Goal: Manage account settings

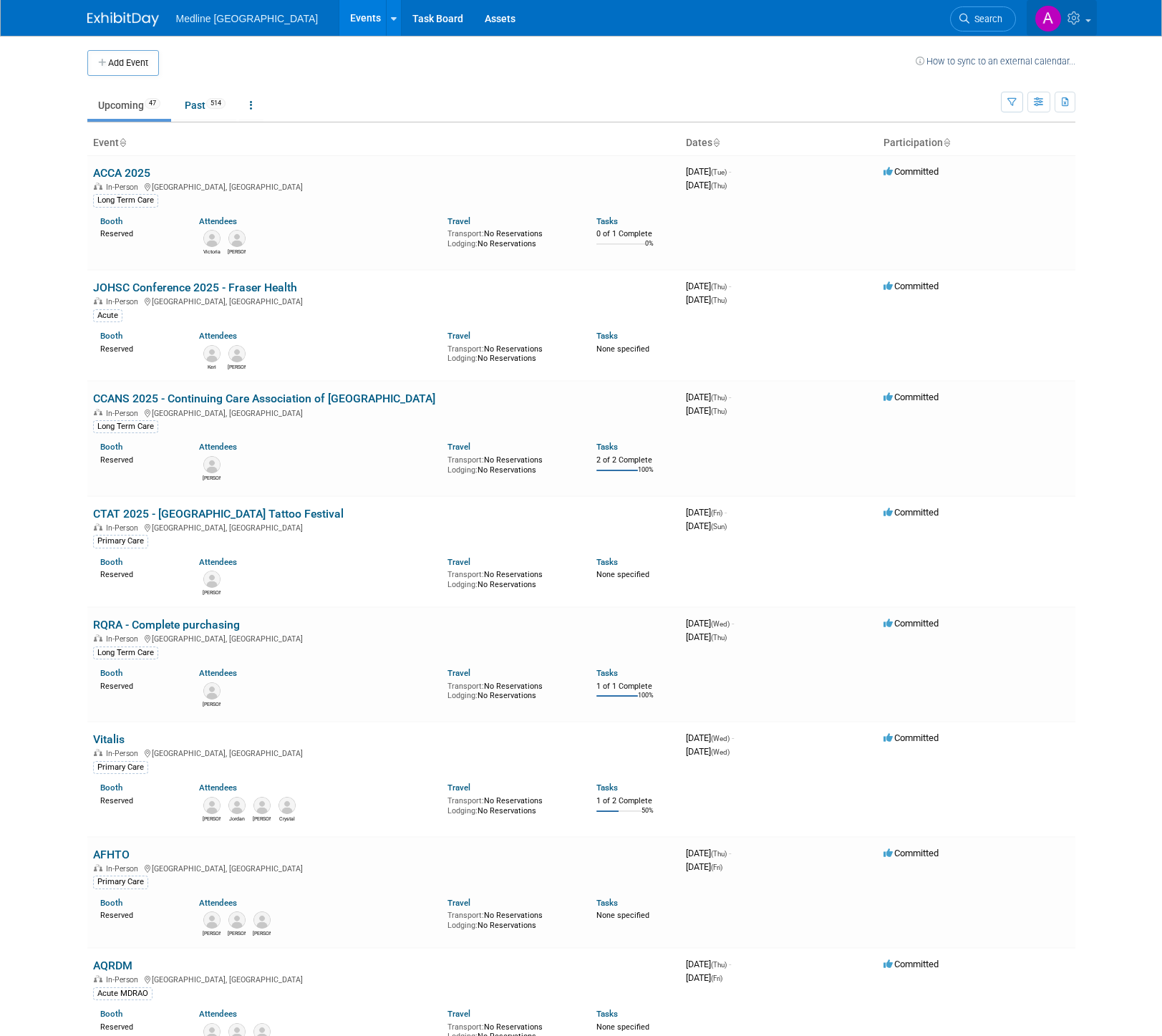
click at [1068, 19] on icon at bounding box center [1075, 18] width 17 height 13
click at [1017, 71] on link "My Profile & Preferences" at bounding box center [1012, 73] width 169 height 20
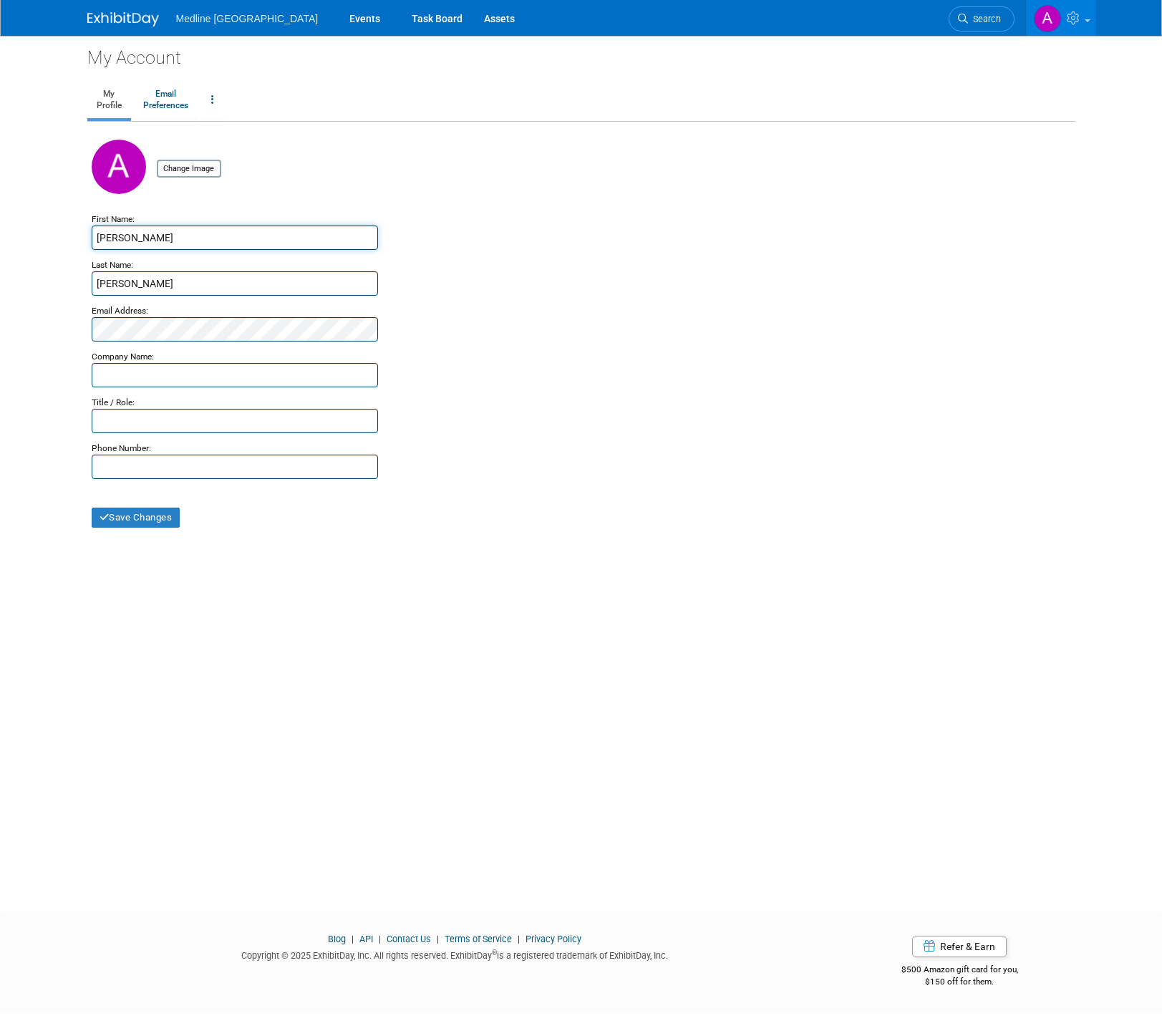
click at [144, 238] on input "Anne-Renee" at bounding box center [235, 237] width 287 height 24
type input "Anne-Renée"
click at [209, 16] on span "Medline [GEOGRAPHIC_DATA]" at bounding box center [247, 19] width 142 height 12
click at [144, 20] on img at bounding box center [123, 20] width 71 height 15
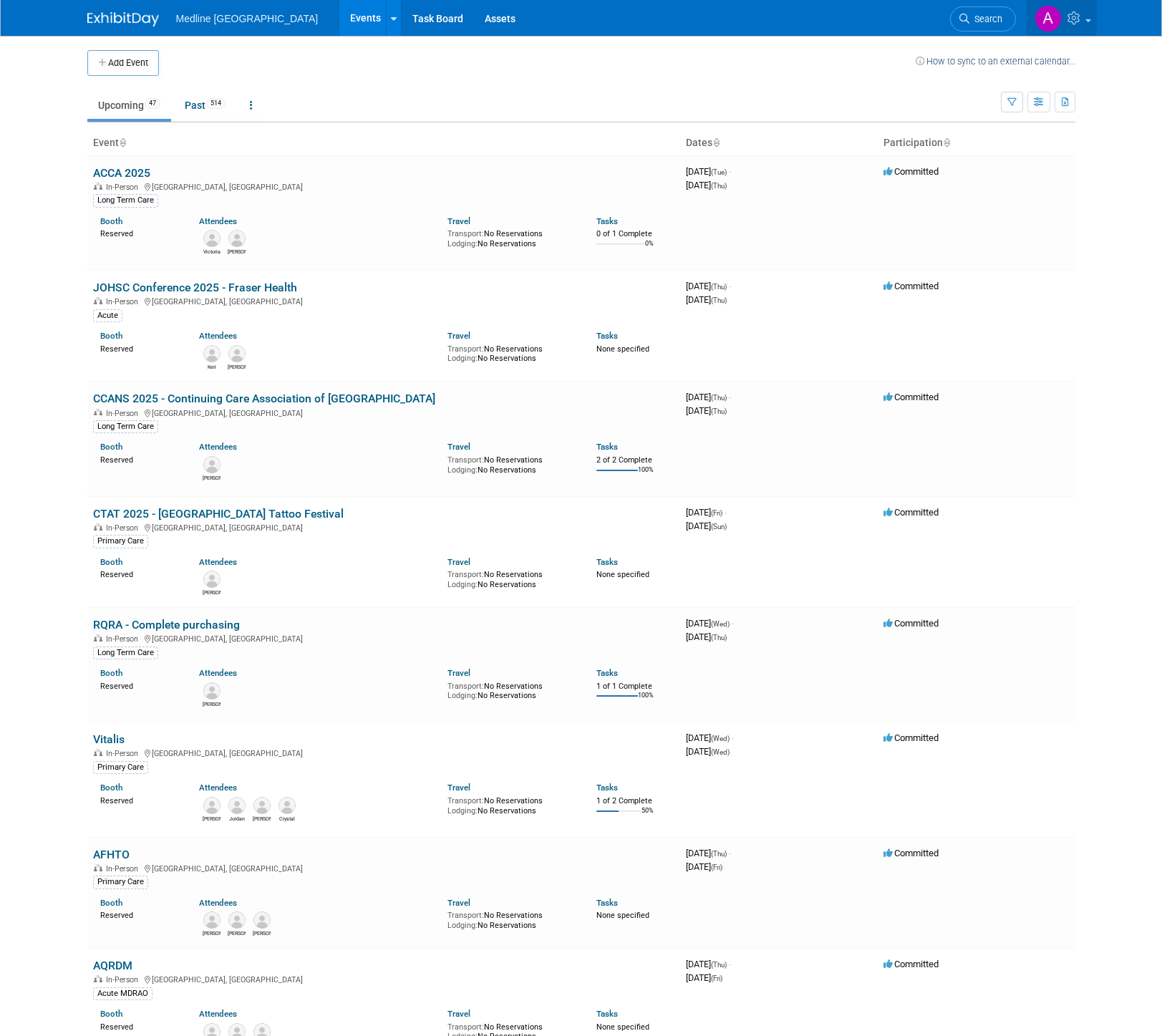
click at [1049, 16] on img at bounding box center [1047, 18] width 27 height 27
click at [1071, 17] on icon at bounding box center [1075, 18] width 17 height 13
click at [613, 69] on td at bounding box center [537, 63] width 756 height 26
click at [209, 16] on span "Medline [GEOGRAPHIC_DATA]" at bounding box center [247, 19] width 142 height 12
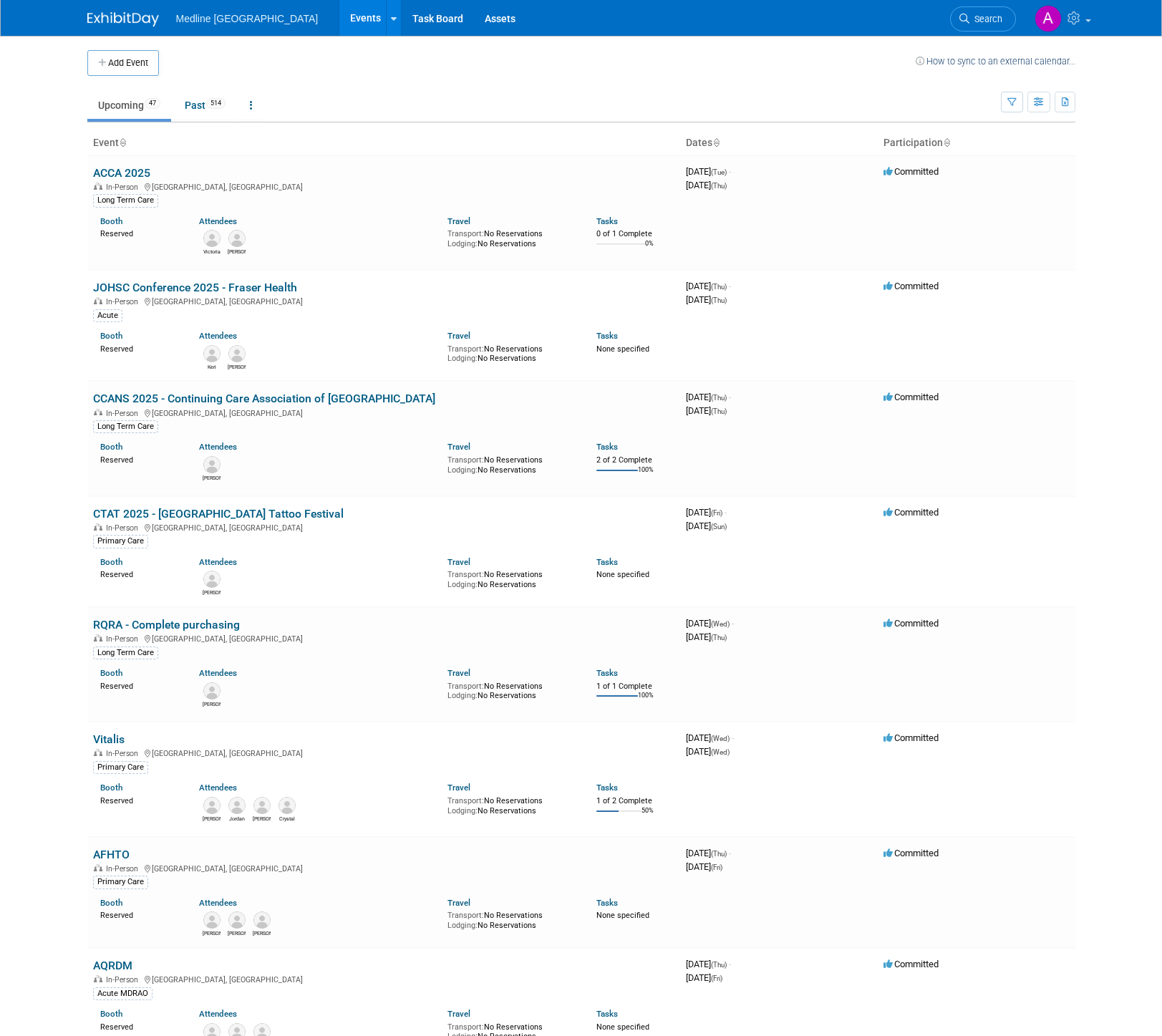
drag, startPoint x: 195, startPoint y: 20, endPoint x: 153, endPoint y: 19, distance: 42.0
click at [192, 20] on span "Medline [GEOGRAPHIC_DATA]" at bounding box center [247, 19] width 142 height 12
click at [120, 16] on img at bounding box center [123, 20] width 71 height 15
click at [209, 20] on span "Medline [GEOGRAPHIC_DATA]" at bounding box center [247, 19] width 142 height 12
click at [391, 19] on icon at bounding box center [394, 19] width 6 height 9
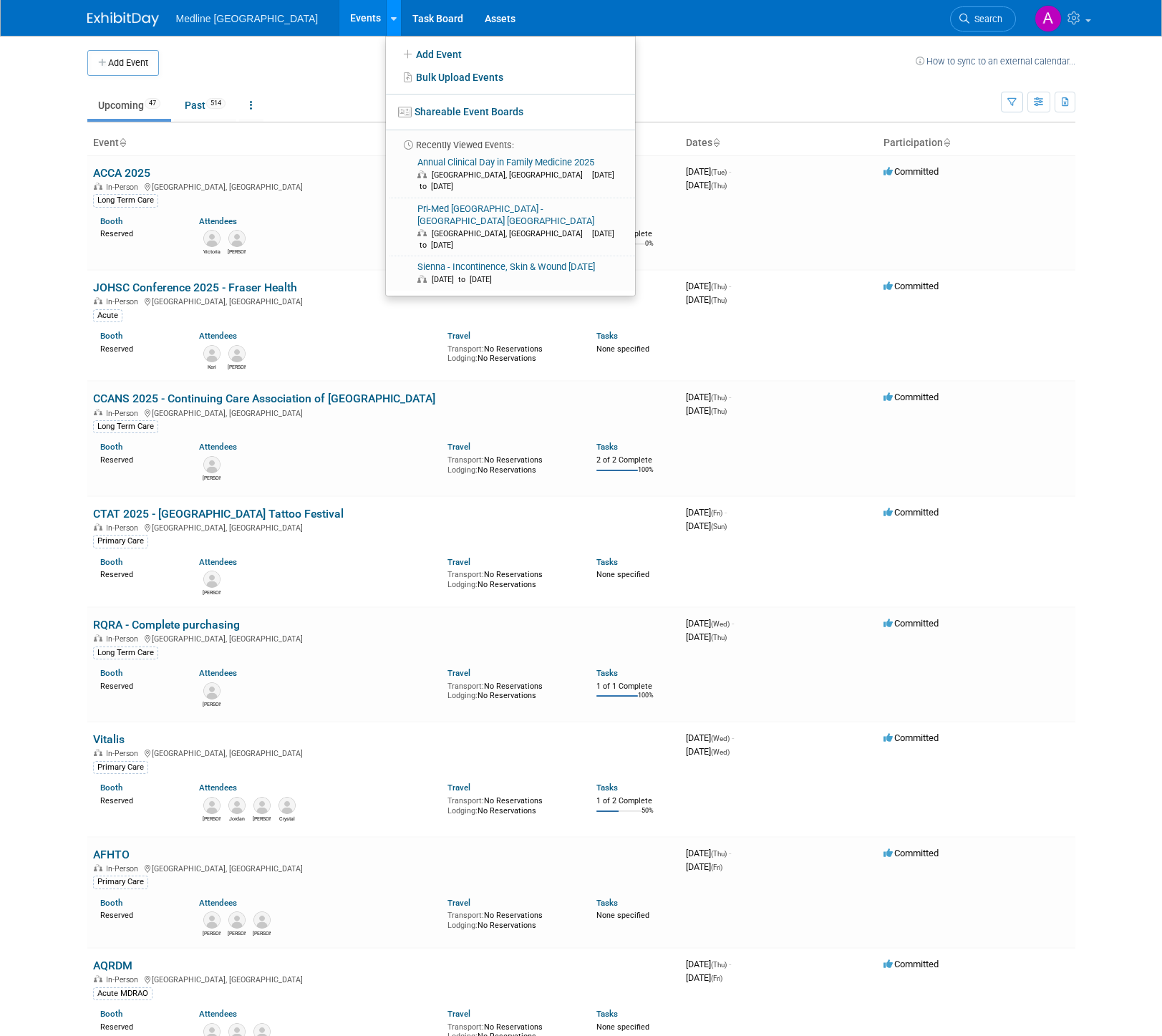
click at [391, 19] on icon at bounding box center [394, 19] width 6 height 9
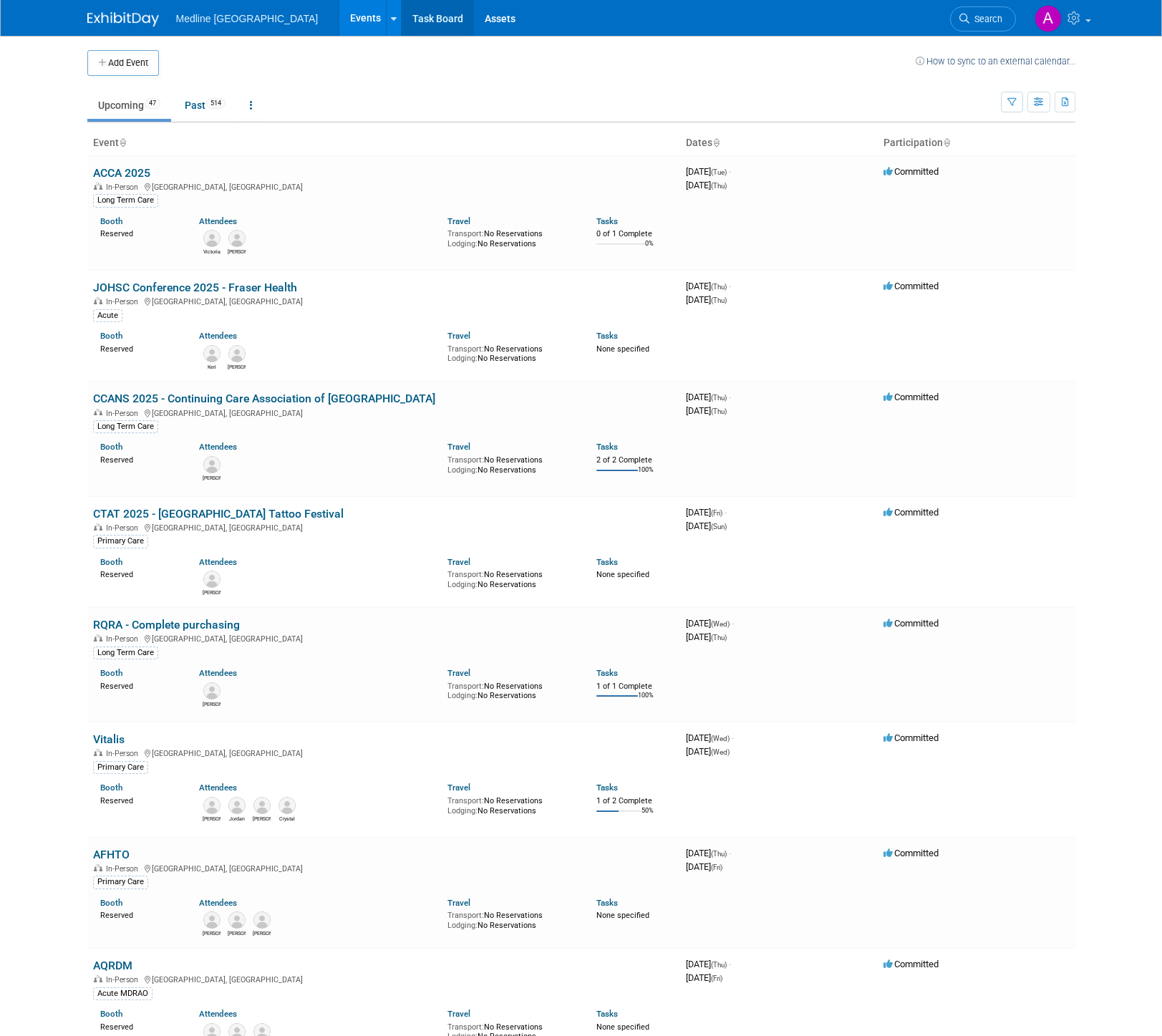
click at [402, 18] on link "Task Board" at bounding box center [438, 18] width 72 height 36
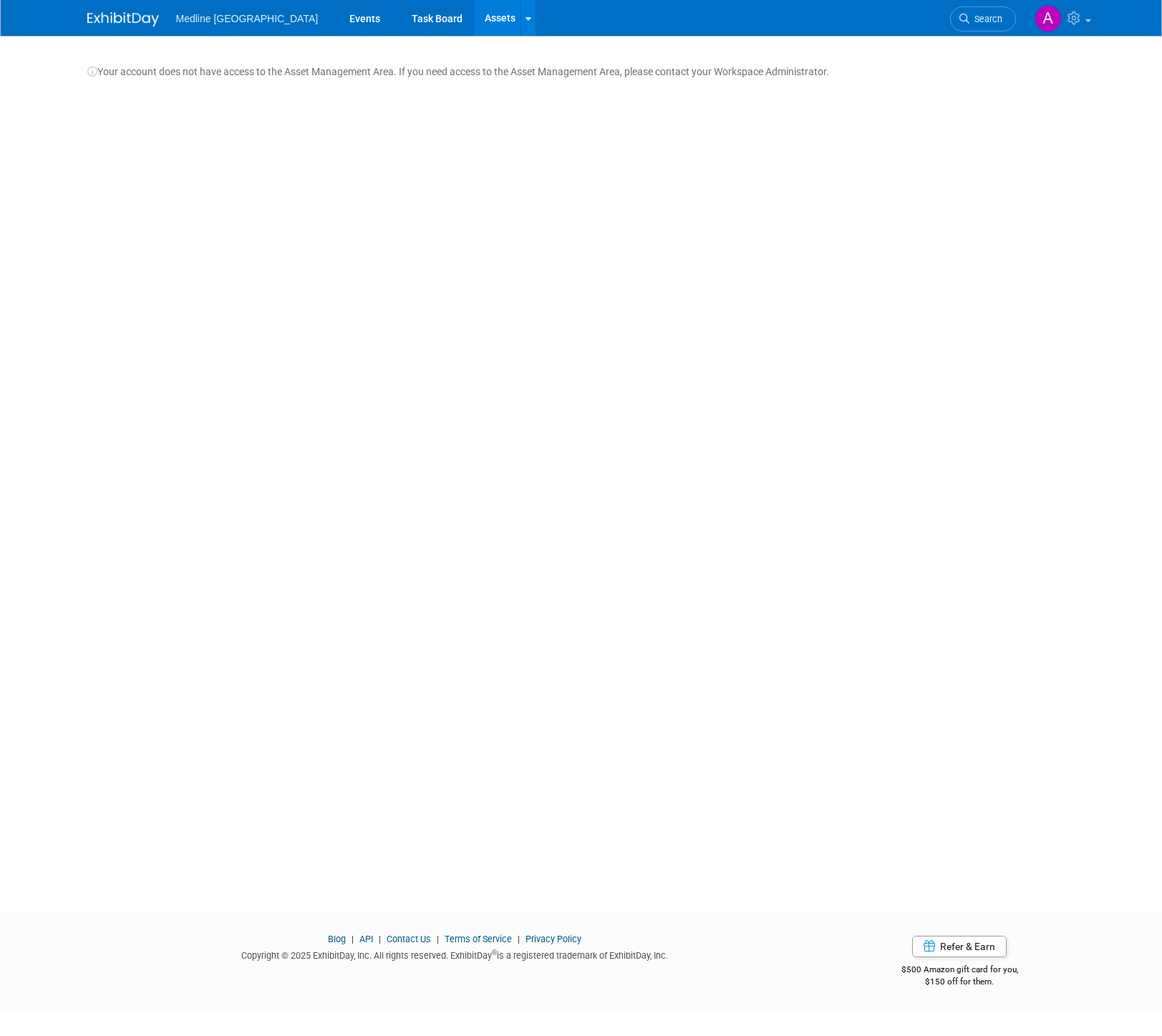
click at [148, 15] on img at bounding box center [123, 20] width 71 height 15
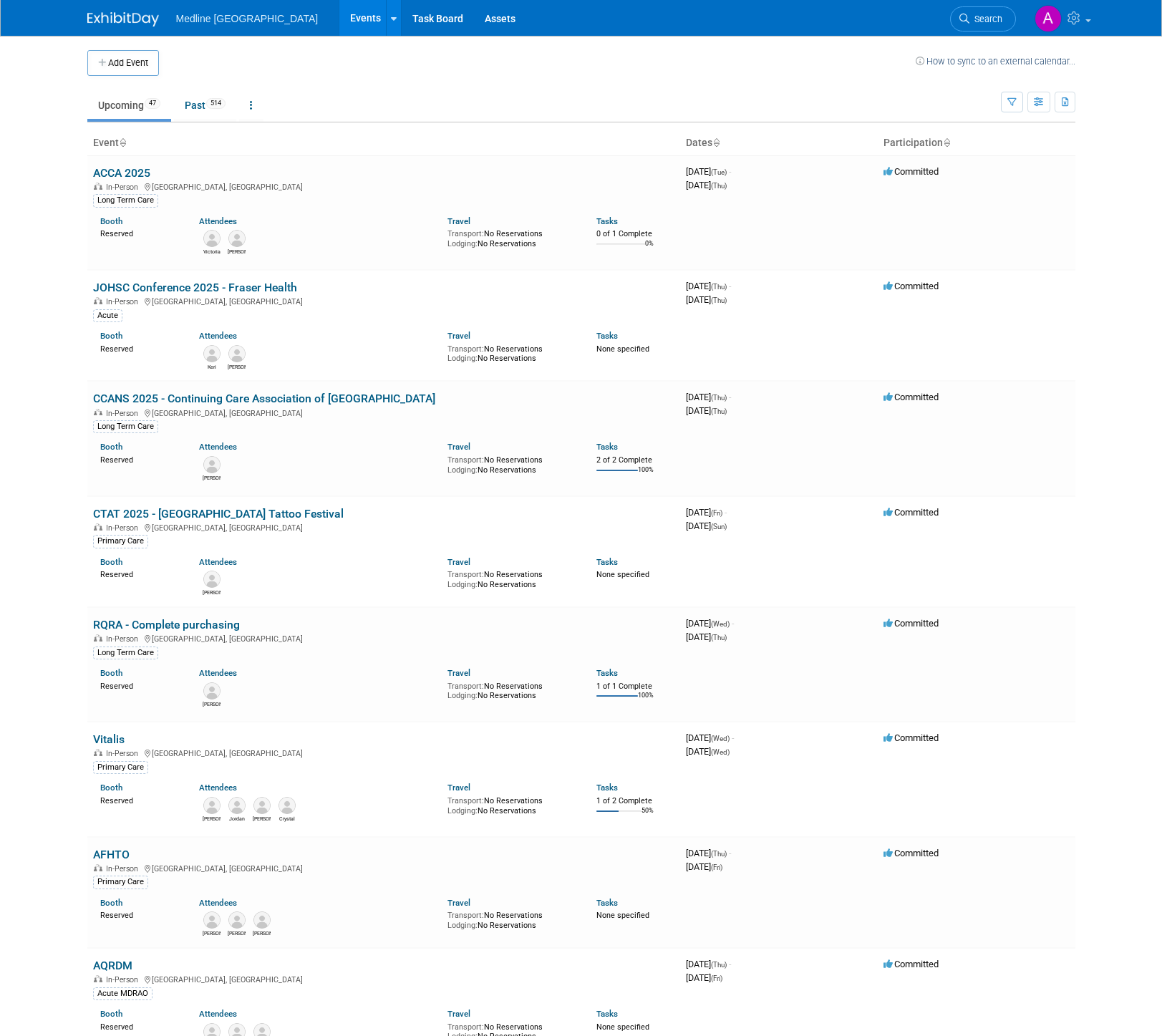
click at [211, 19] on span "Medline [GEOGRAPHIC_DATA]" at bounding box center [247, 19] width 142 height 12
click at [386, 14] on link at bounding box center [393, 18] width 15 height 36
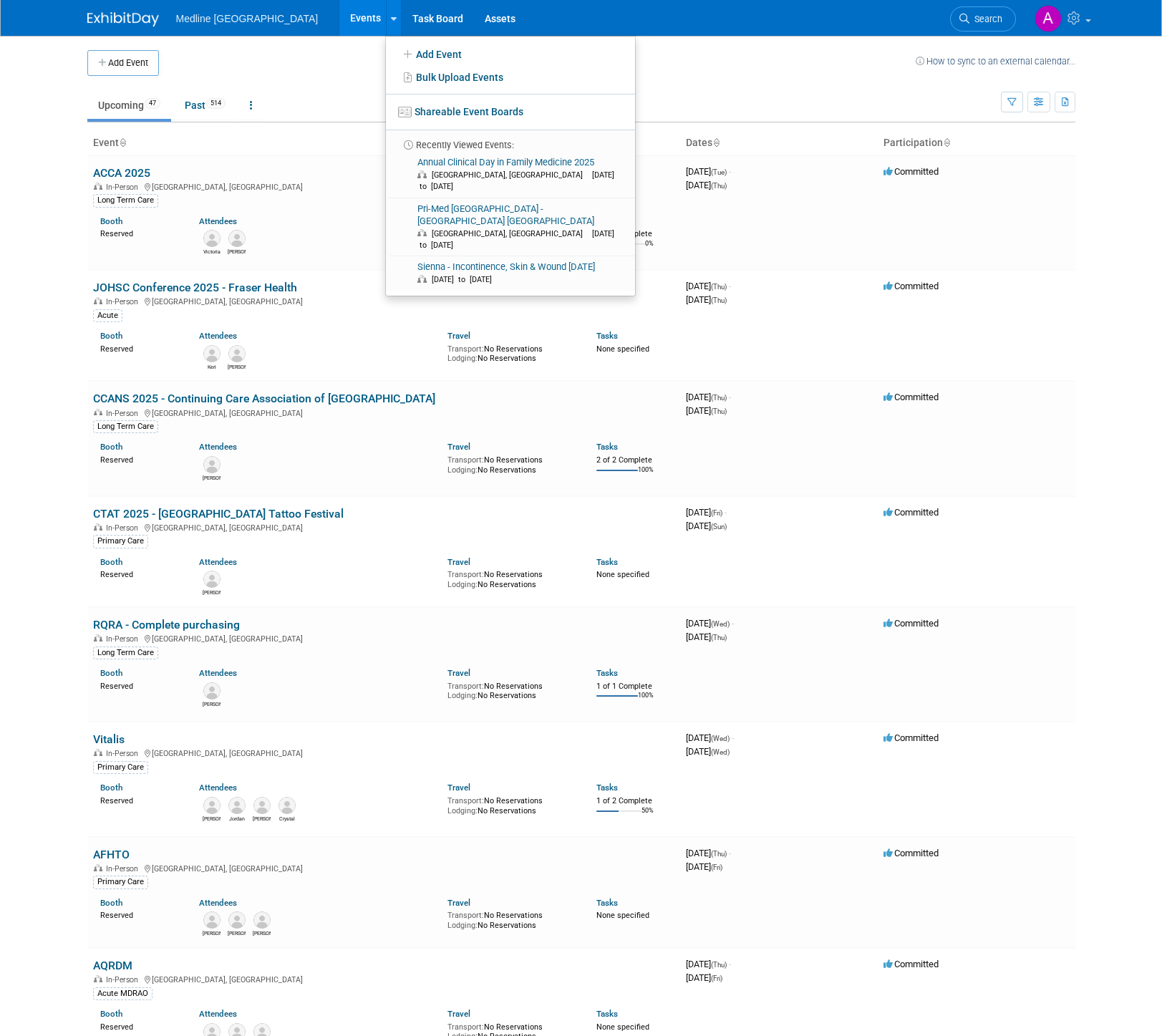
drag, startPoint x: 789, startPoint y: 70, endPoint x: 807, endPoint y: 66, distance: 18.4
click at [789, 70] on td at bounding box center [537, 63] width 756 height 26
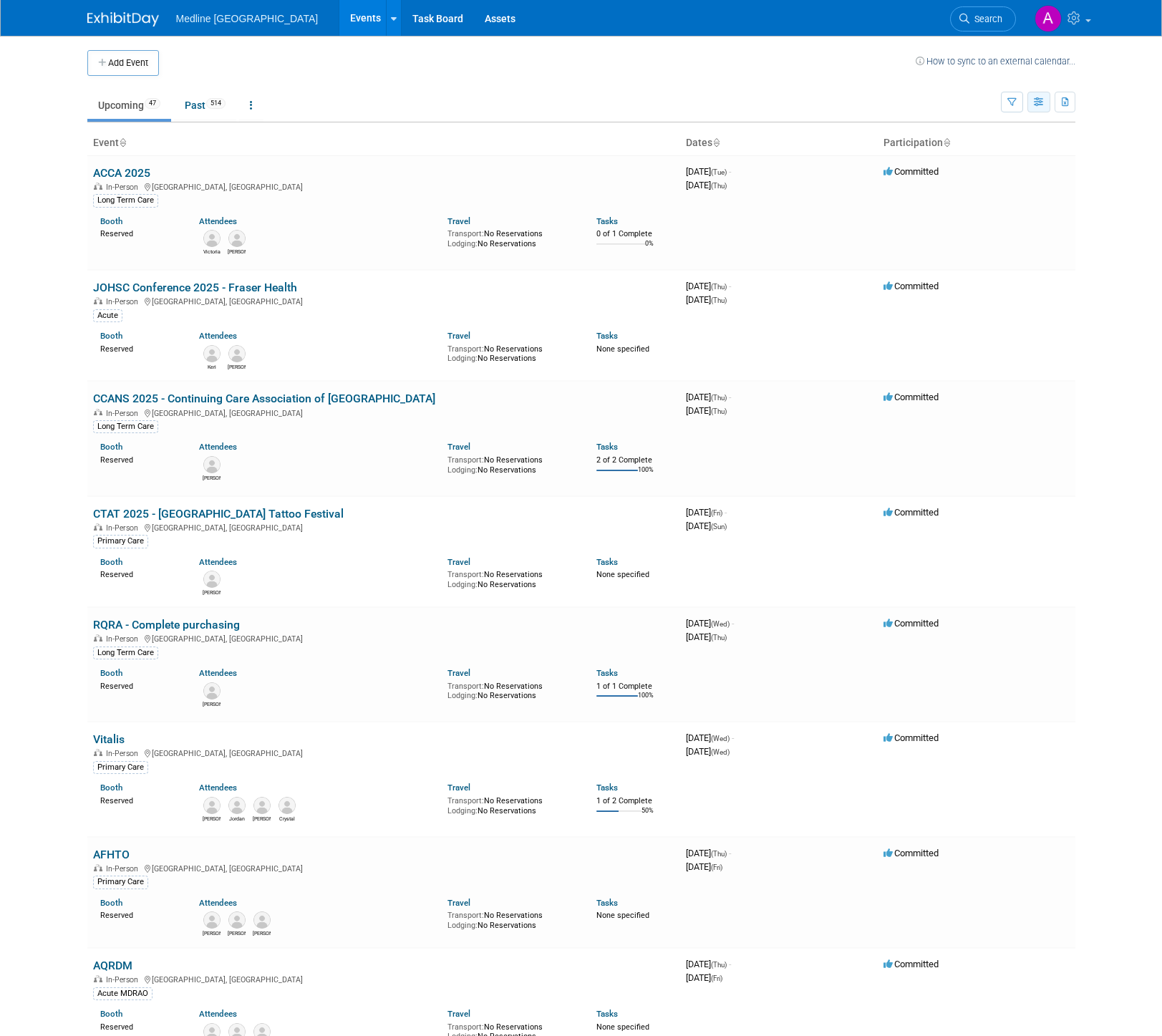
click at [1036, 104] on icon "button" at bounding box center [1039, 102] width 11 height 9
click at [1010, 102] on icon "button" at bounding box center [1012, 102] width 9 height 9
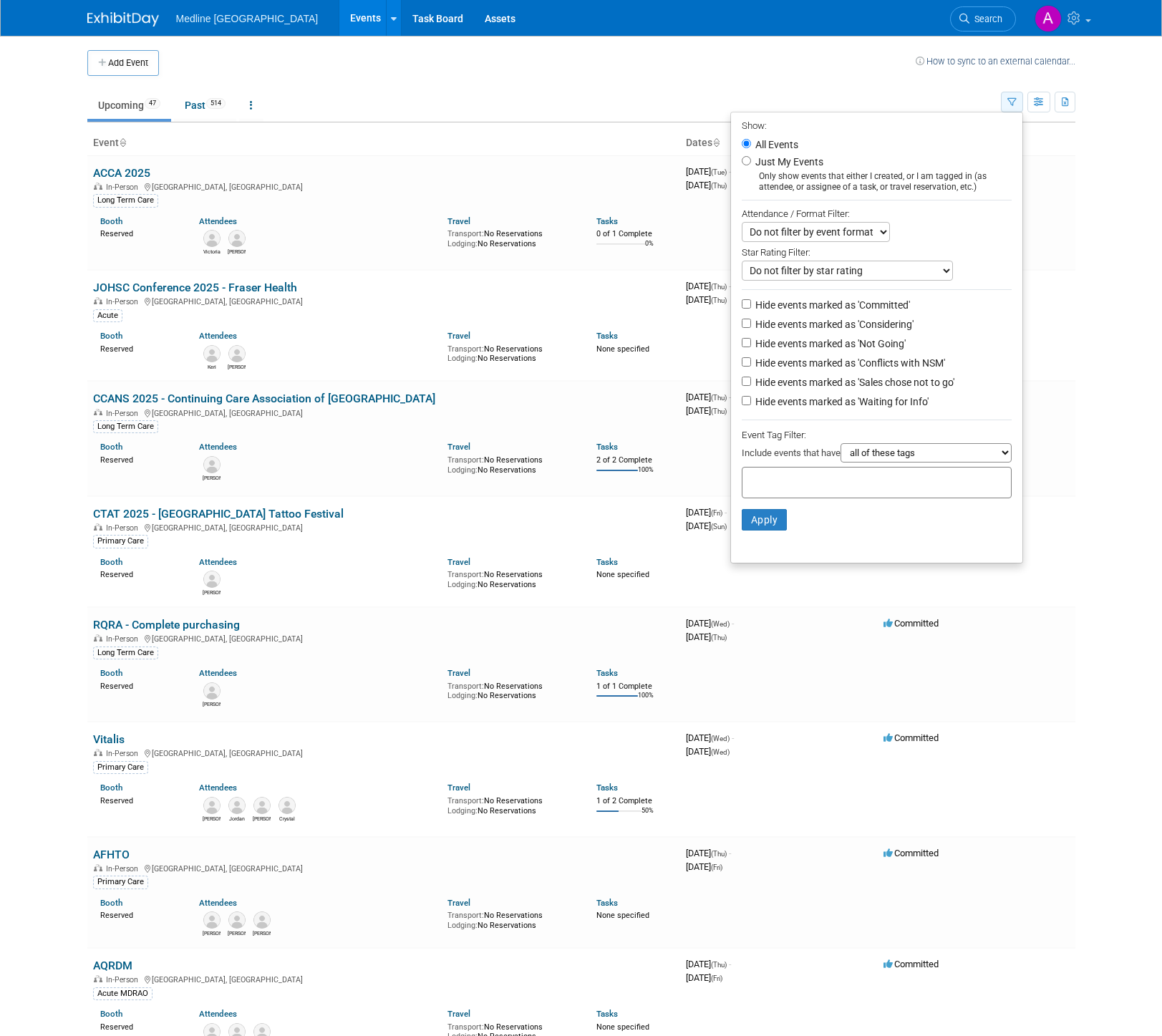
click at [1010, 102] on icon "button" at bounding box center [1012, 102] width 9 height 9
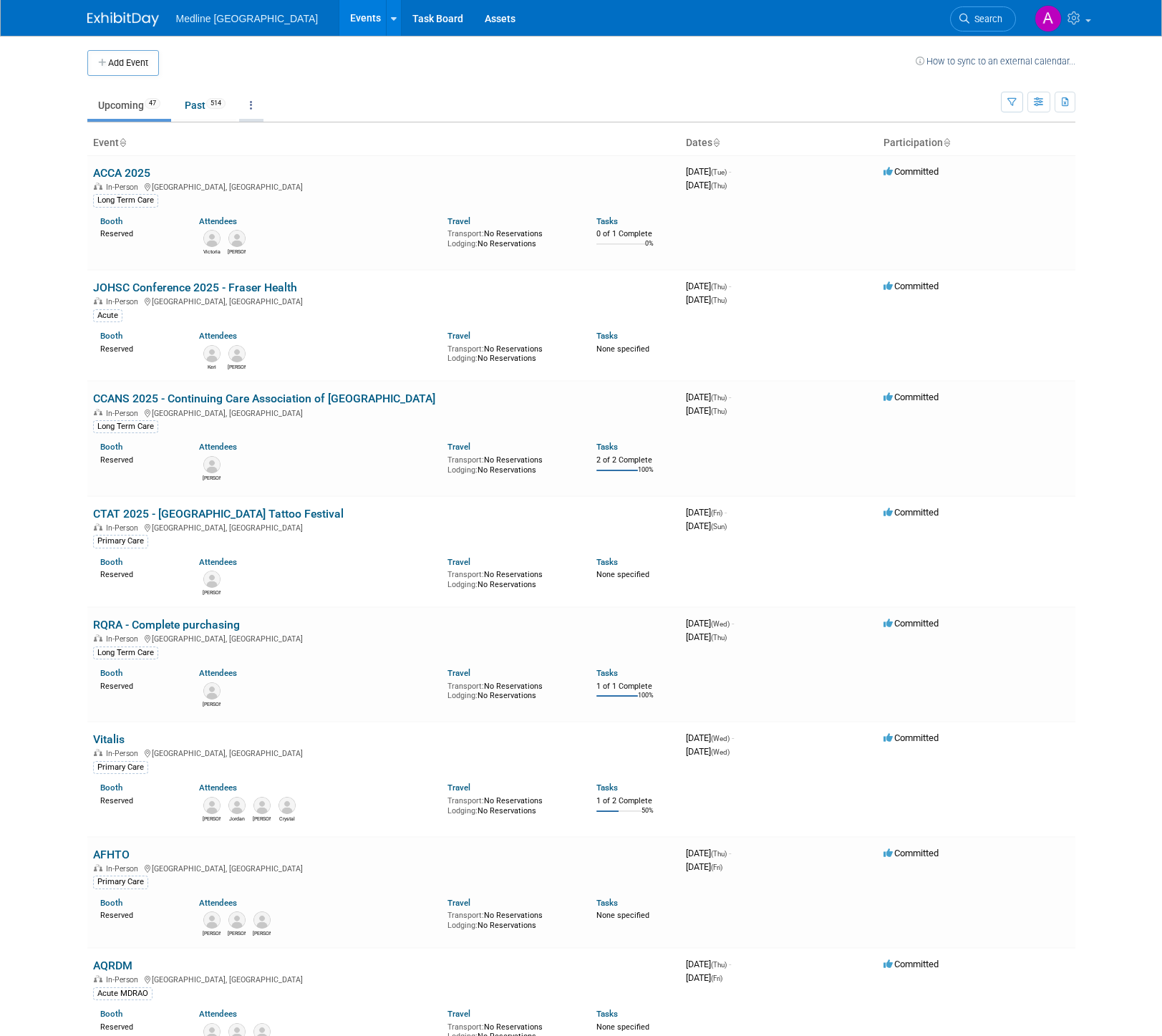
click at [252, 104] on icon at bounding box center [251, 105] width 3 height 10
click at [259, 71] on td at bounding box center [537, 63] width 756 height 26
click at [1074, 20] on icon at bounding box center [1075, 18] width 17 height 13
click at [1008, 74] on link "My Profile & Preferences" at bounding box center [1012, 73] width 169 height 20
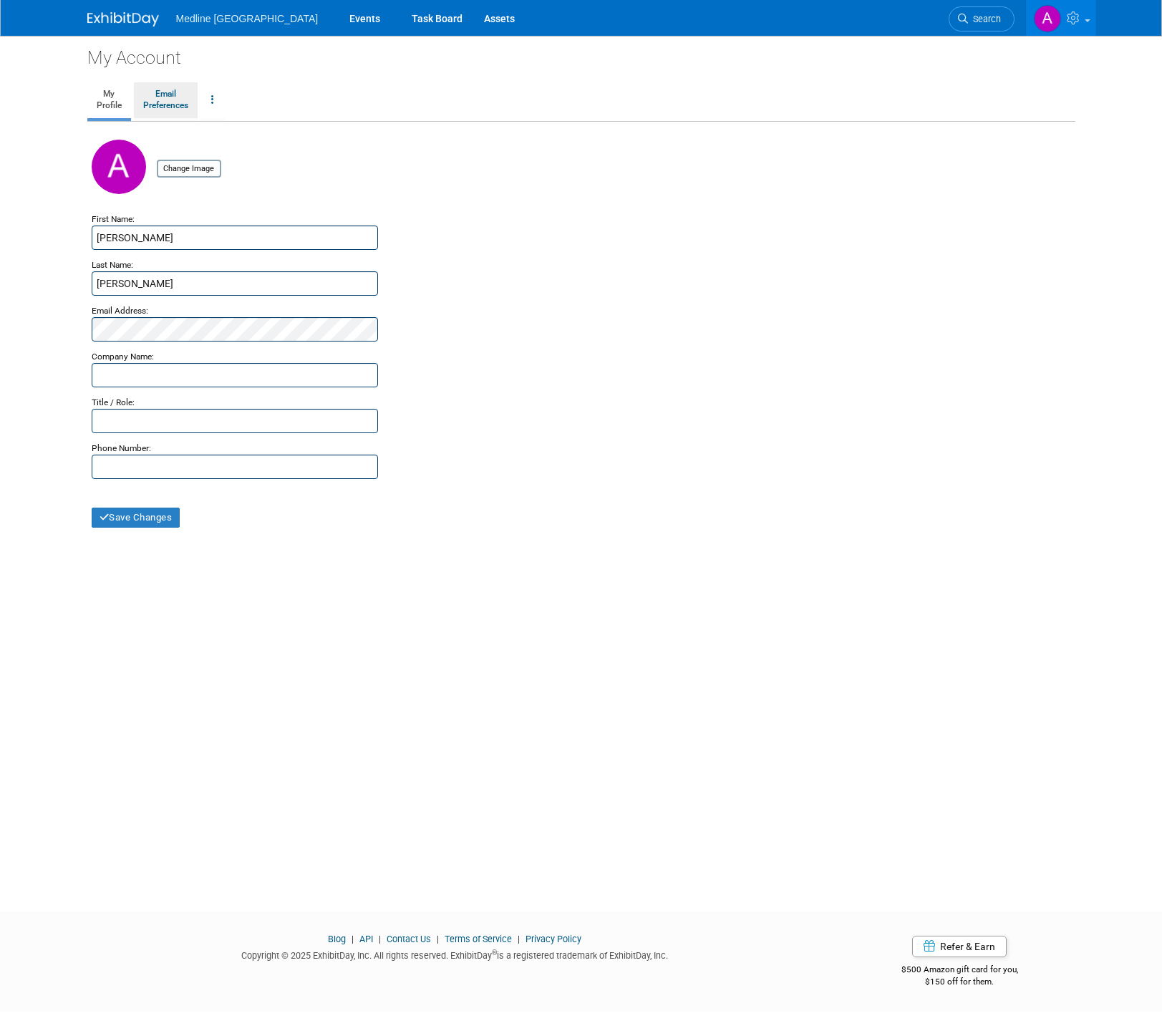
click at [190, 103] on link "Email Preferences" at bounding box center [166, 100] width 63 height 36
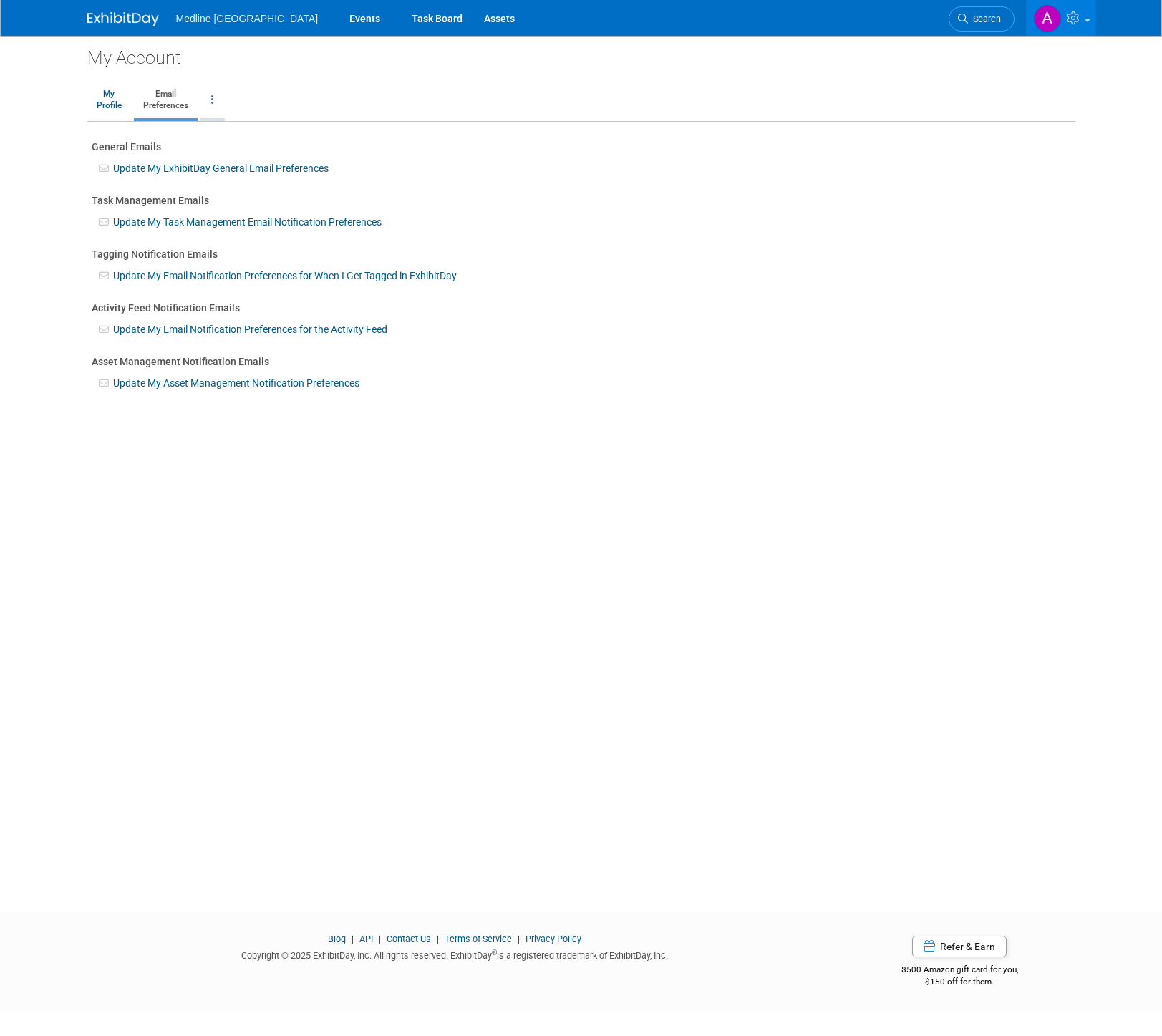
click at [216, 96] on link at bounding box center [212, 100] width 24 height 36
click at [283, 83] on ul "My Profile Email Preferences Change Account Password Close my Account" at bounding box center [581, 101] width 988 height 41
click at [473, 18] on link "Assets" at bounding box center [500, 18] width 53 height 36
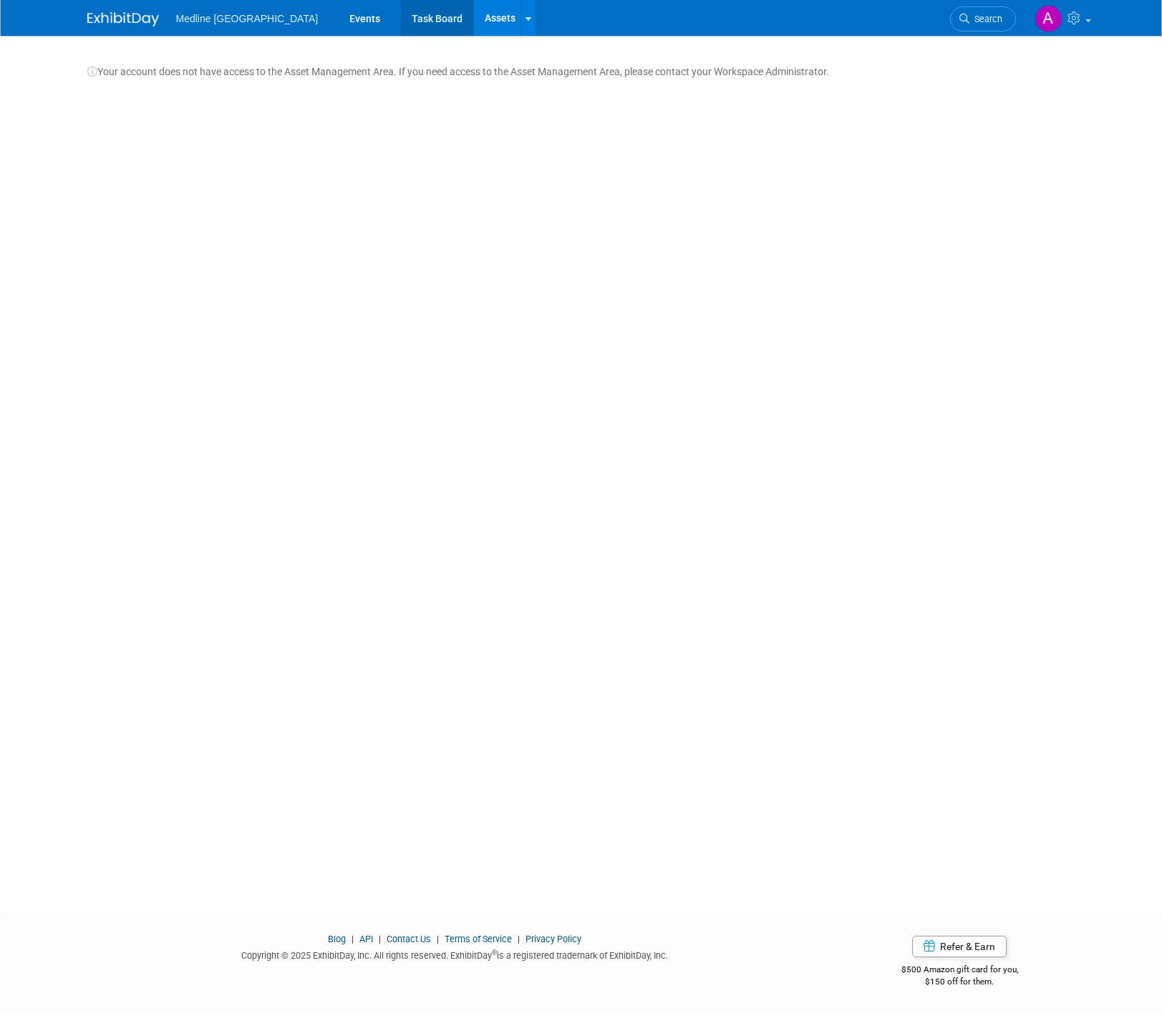
click at [401, 20] on link "Task Board" at bounding box center [437, 18] width 72 height 36
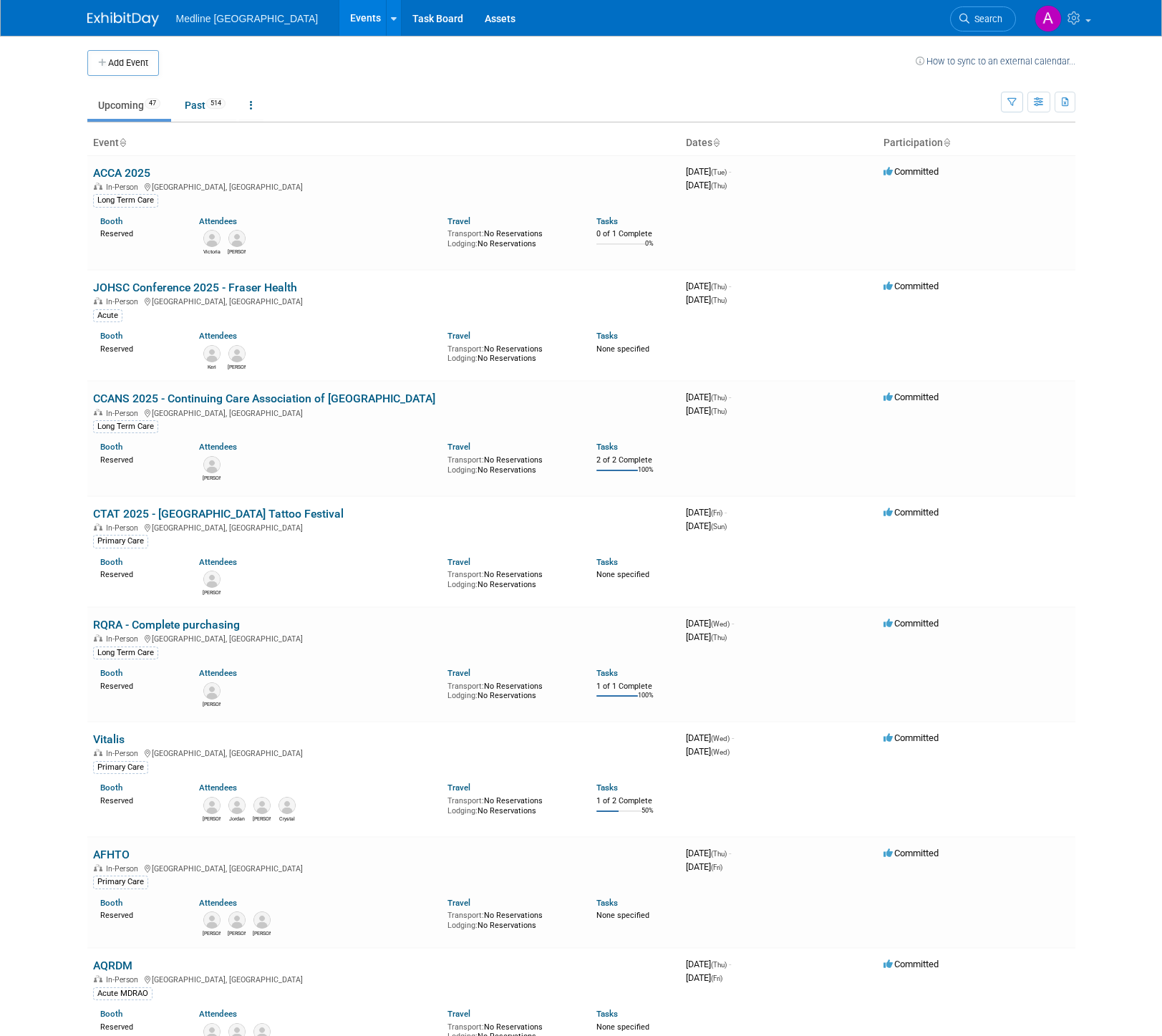
click at [228, 18] on span "Medline [GEOGRAPHIC_DATA]" at bounding box center [247, 19] width 142 height 12
click at [120, 15] on img at bounding box center [123, 20] width 71 height 15
click at [214, 16] on span "Medline [GEOGRAPHIC_DATA]" at bounding box center [247, 19] width 142 height 12
click at [1042, 18] on img at bounding box center [1047, 18] width 27 height 27
click at [1016, 76] on link "My Profile & Preferences" at bounding box center [1012, 73] width 169 height 20
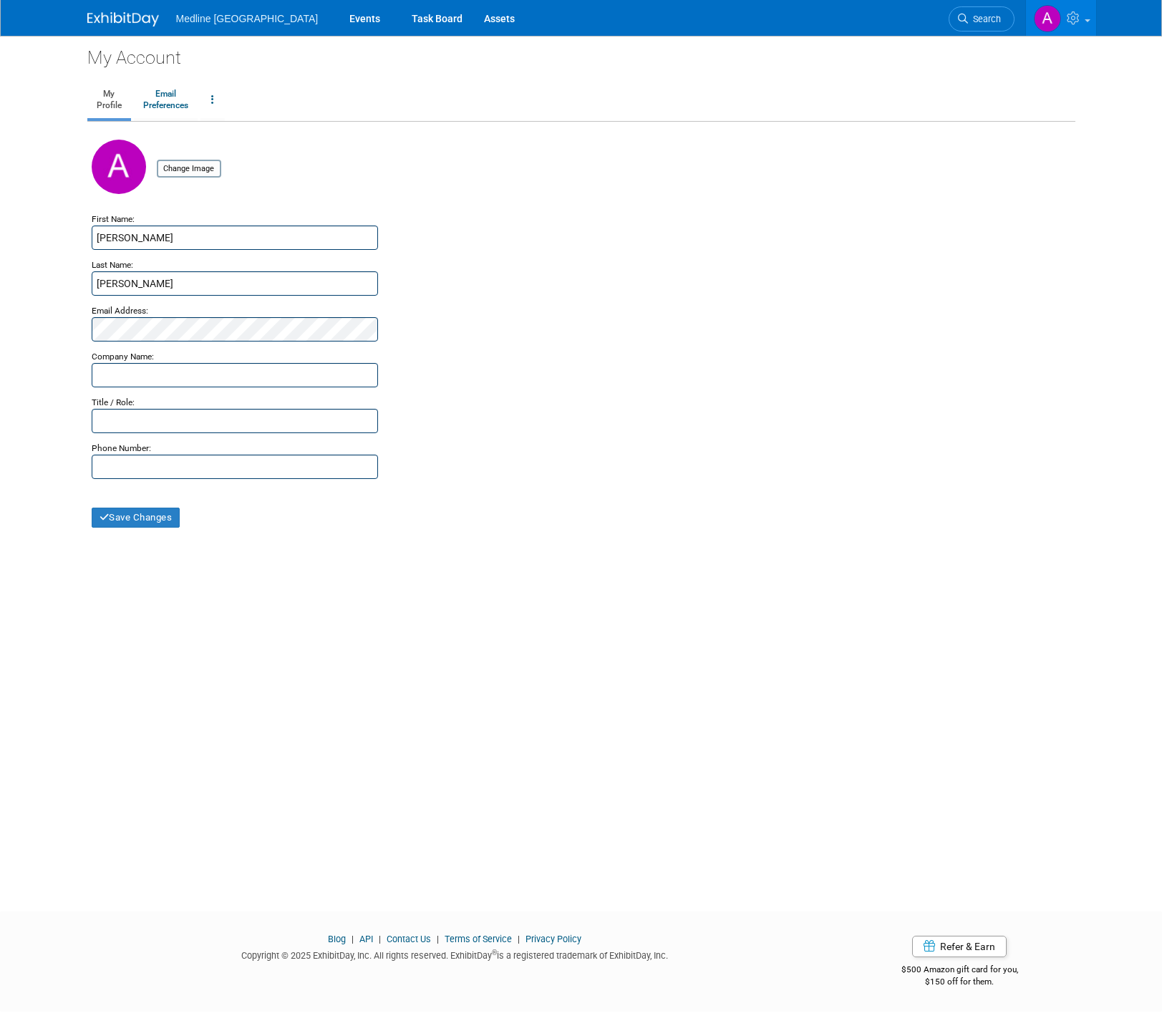
click at [121, 19] on img at bounding box center [123, 20] width 71 height 15
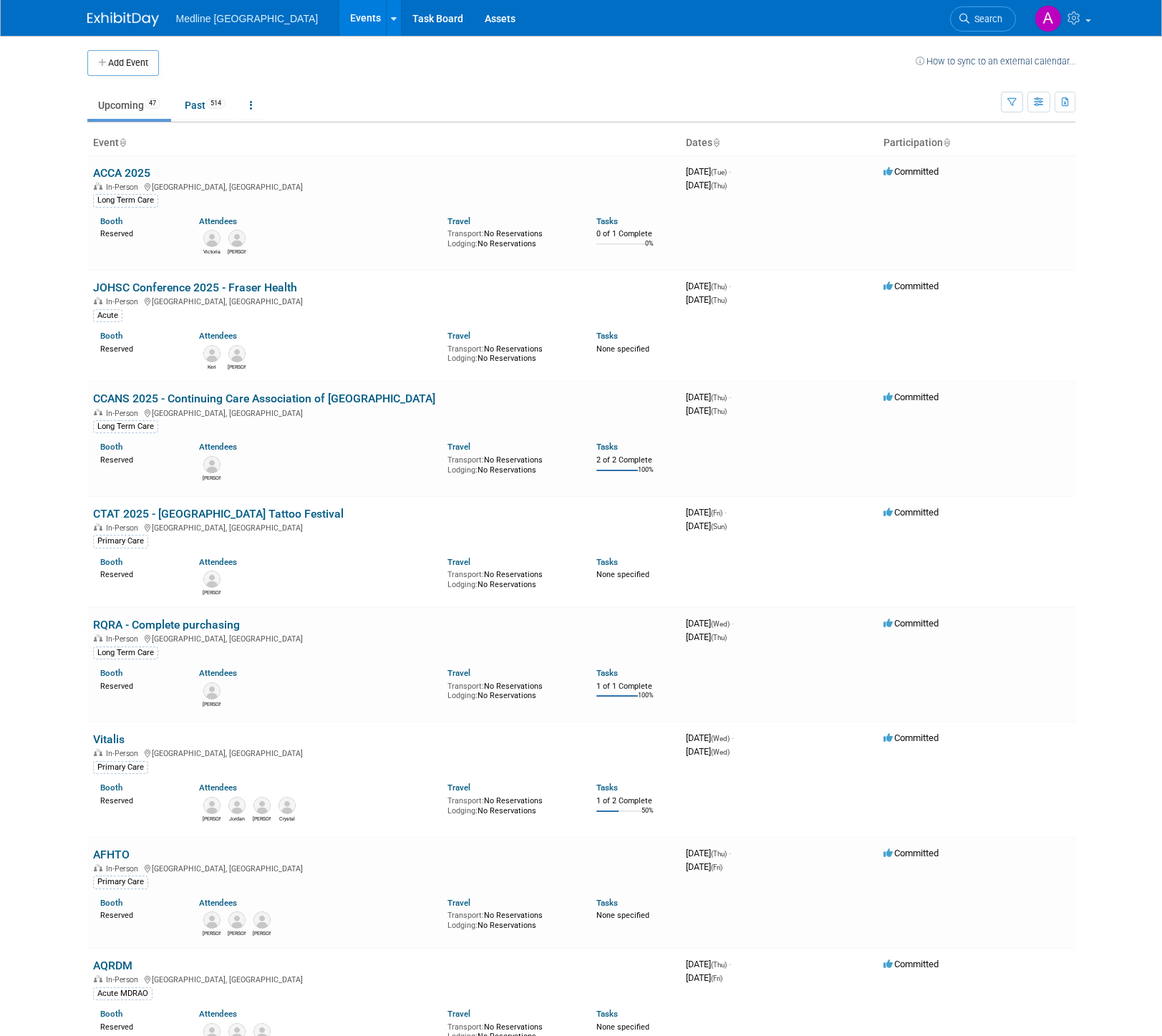
click at [219, 20] on span "Medline [GEOGRAPHIC_DATA]" at bounding box center [247, 19] width 142 height 12
click at [151, 19] on img at bounding box center [123, 20] width 71 height 15
